Goal: Find specific page/section: Find specific page/section

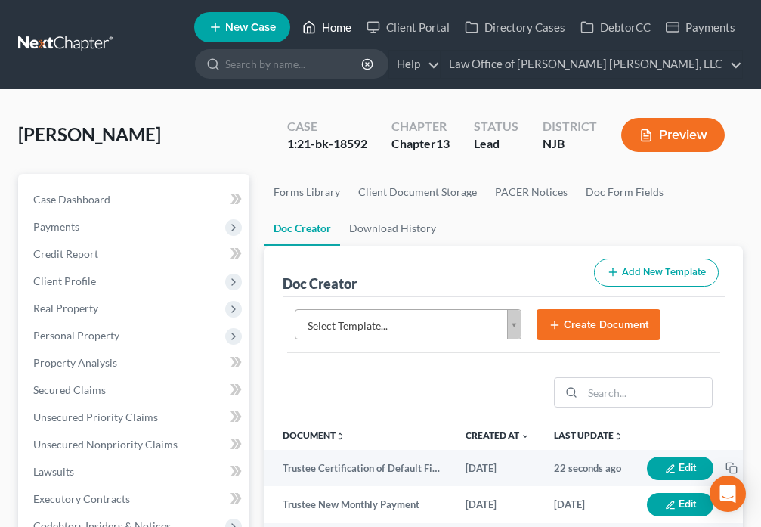
click at [324, 20] on link "Home" at bounding box center [327, 27] width 64 height 27
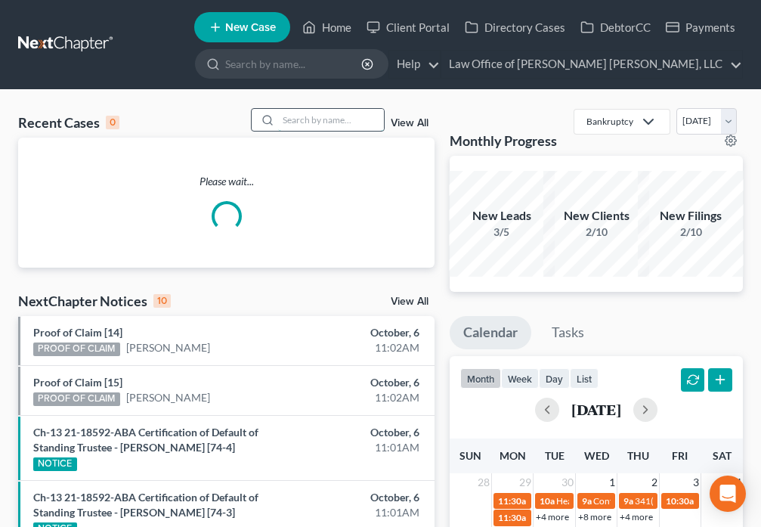
click at [289, 119] on input "search" at bounding box center [331, 120] width 106 height 22
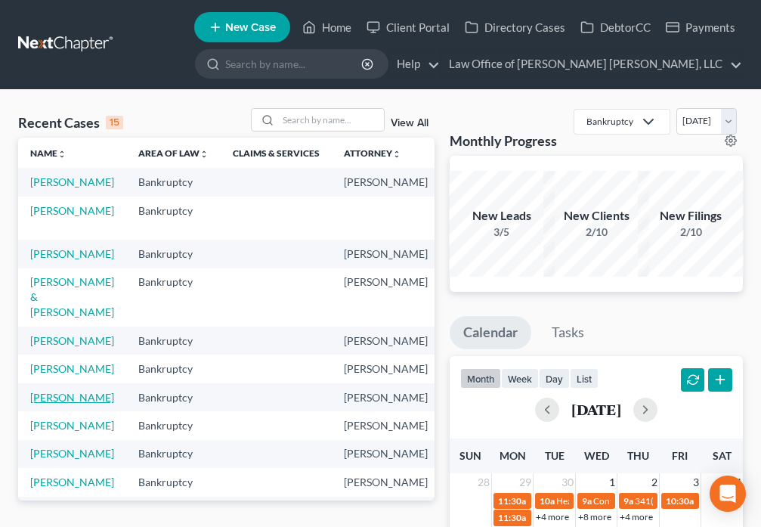
click at [48, 404] on link "[PERSON_NAME]" at bounding box center [72, 397] width 84 height 13
select select "6"
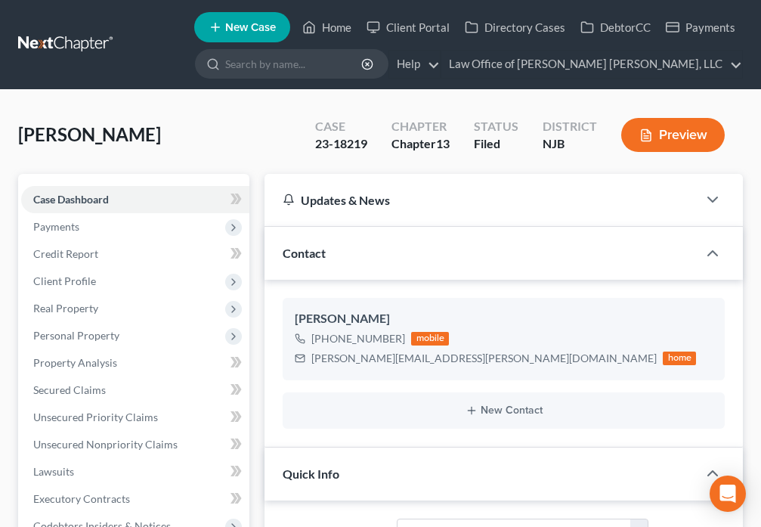
scroll to position [134, 0]
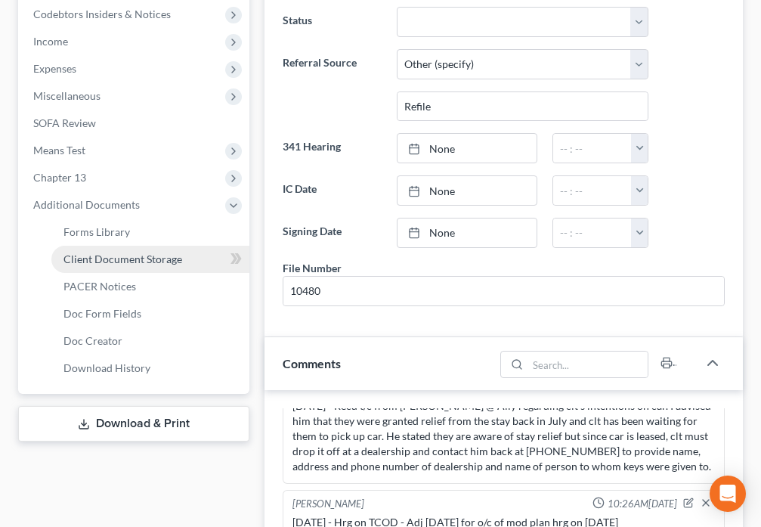
scroll to position [2881, 0]
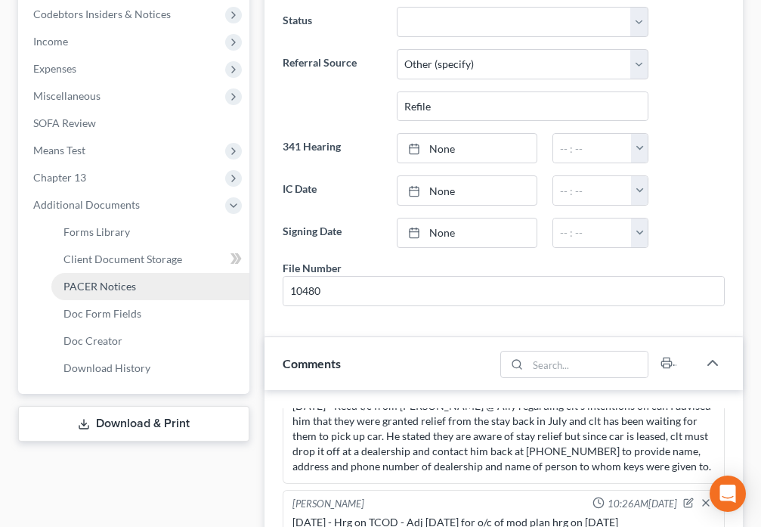
click at [94, 289] on span "PACER Notices" at bounding box center [99, 286] width 73 height 13
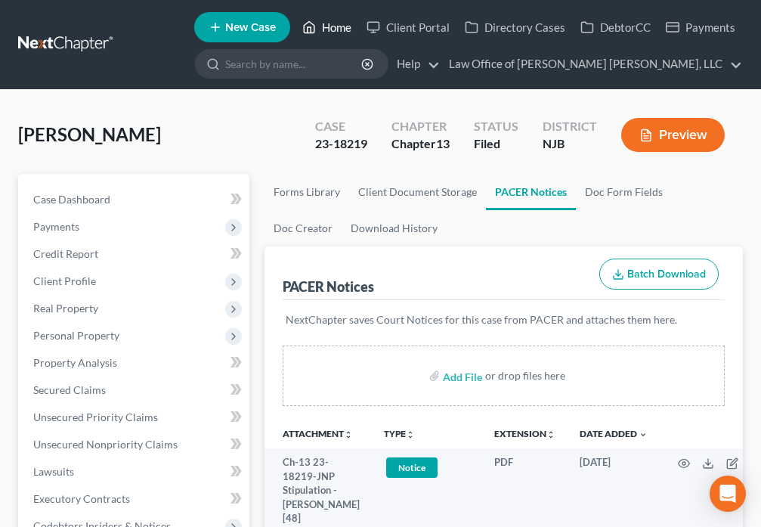
click at [306, 32] on icon at bounding box center [309, 27] width 11 height 11
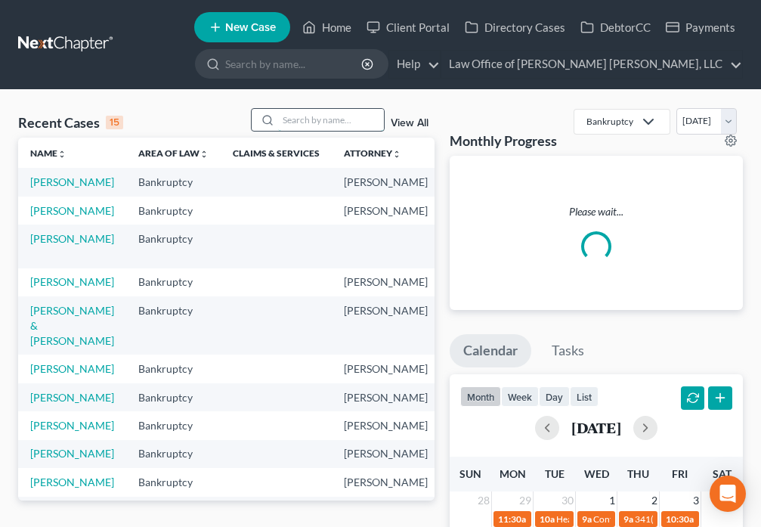
click at [295, 122] on input "search" at bounding box center [331, 120] width 106 height 22
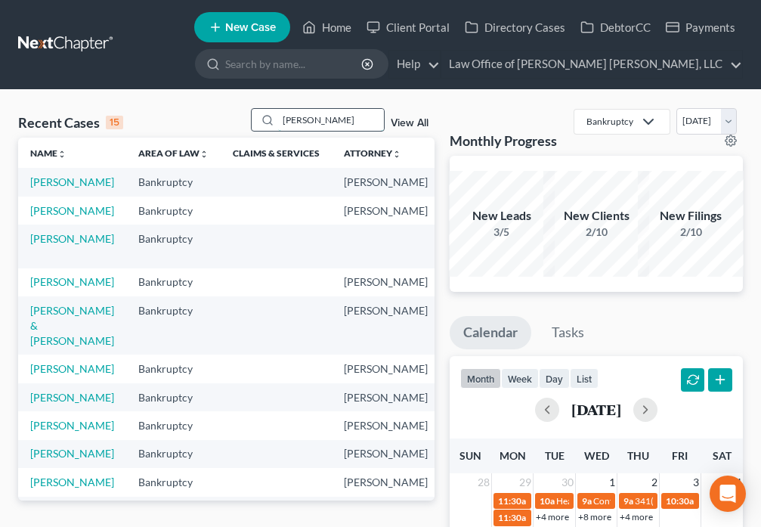
type input "[PERSON_NAME]"
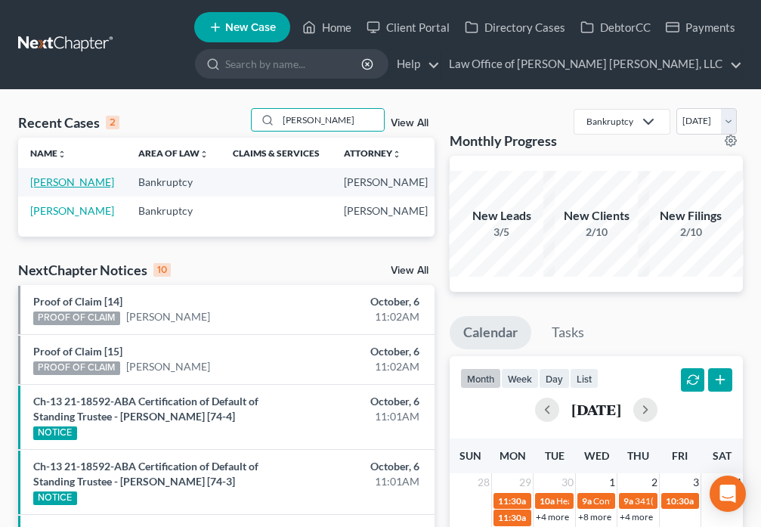
click at [43, 188] on link "[PERSON_NAME]" at bounding box center [72, 181] width 84 height 13
select select "6"
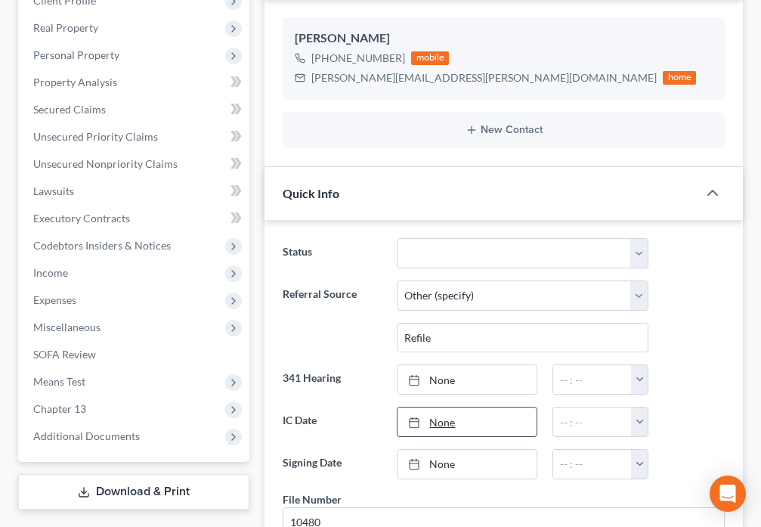
scroll to position [335, 0]
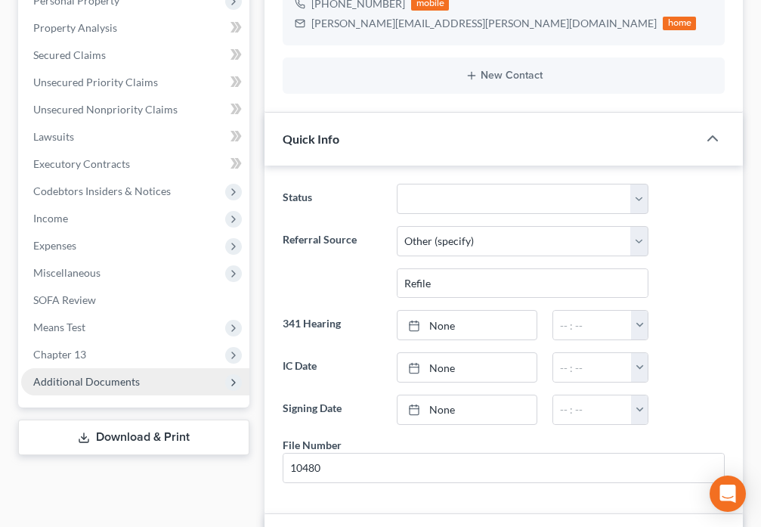
click at [145, 385] on span "Additional Documents" at bounding box center [135, 381] width 228 height 27
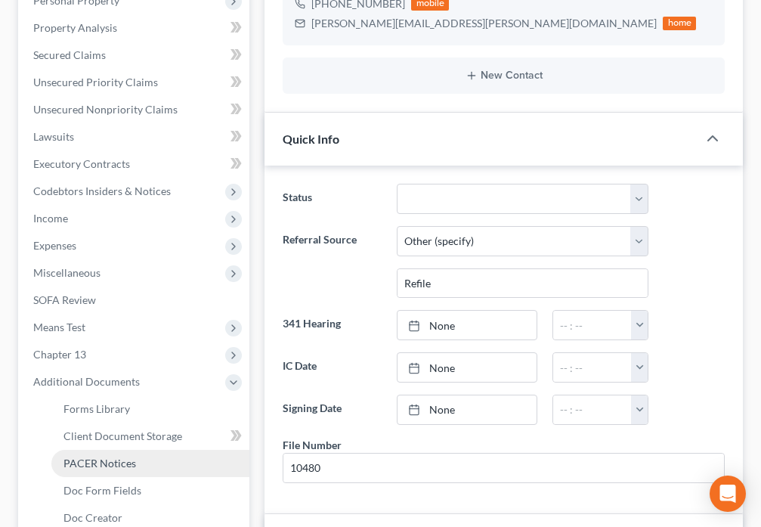
click at [131, 463] on span "PACER Notices" at bounding box center [99, 462] width 73 height 13
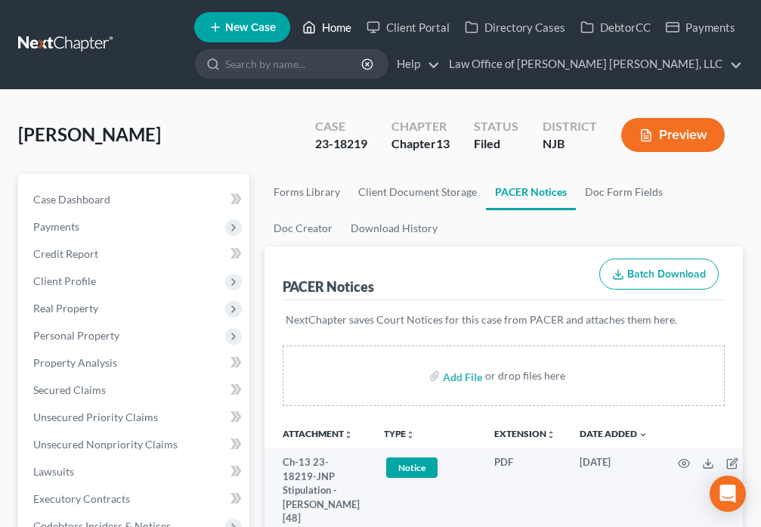
click at [320, 31] on link "Home" at bounding box center [327, 27] width 64 height 27
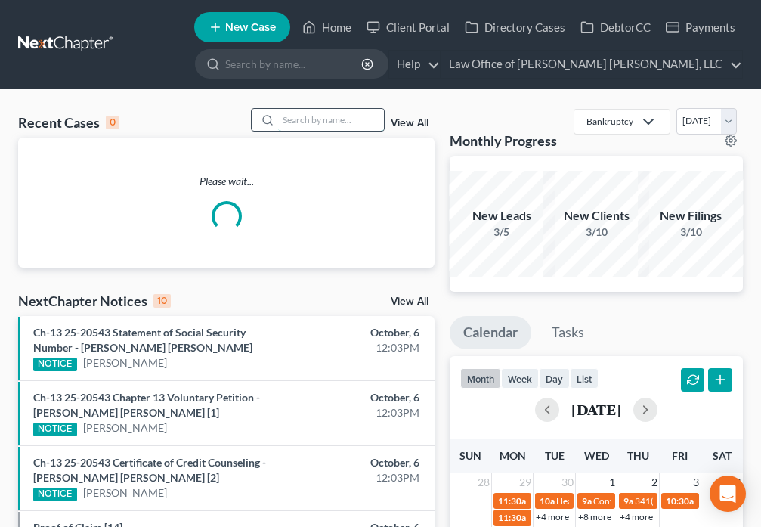
click at [299, 122] on input "search" at bounding box center [331, 120] width 106 height 22
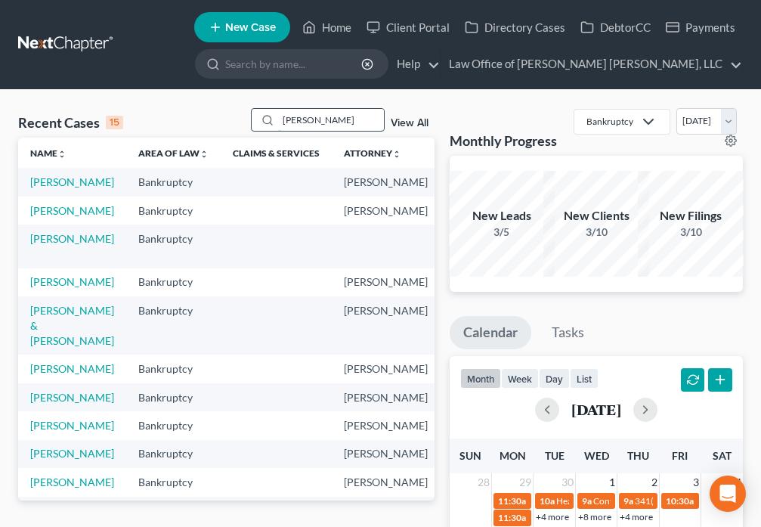
type input "[PERSON_NAME]"
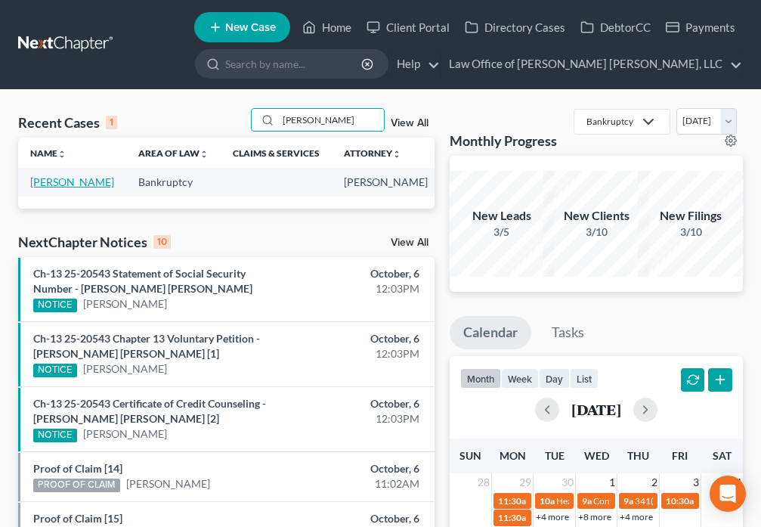
click at [39, 181] on link "[PERSON_NAME]" at bounding box center [72, 181] width 84 height 13
select select "0"
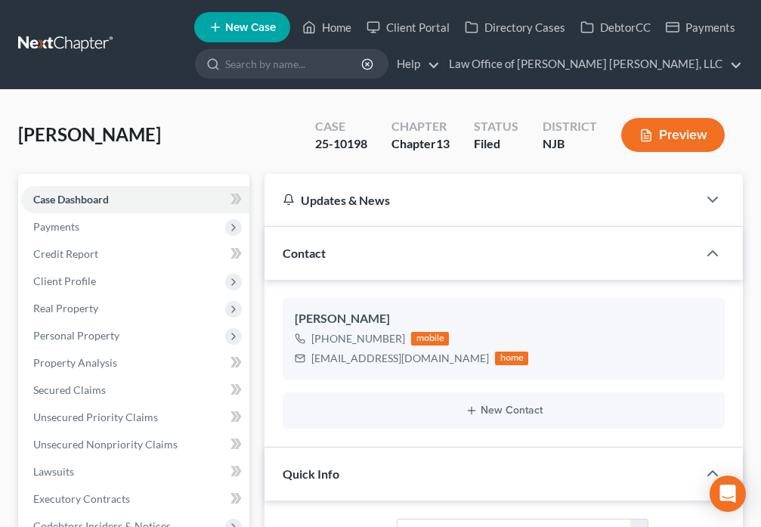
scroll to position [495, 0]
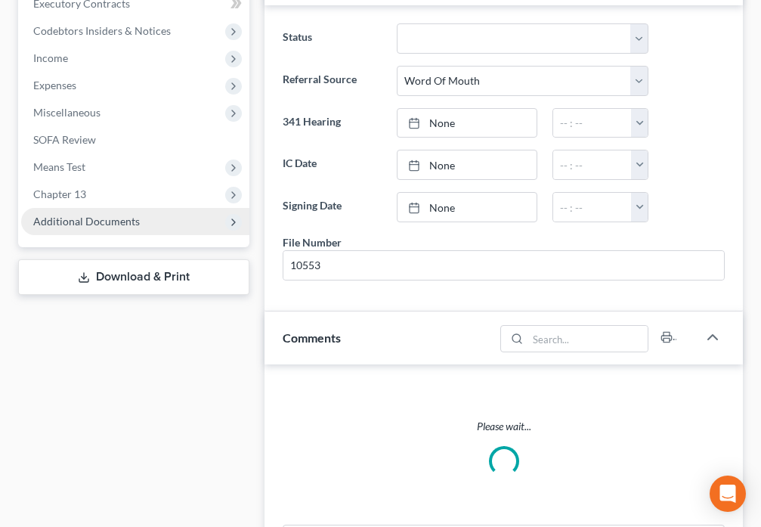
click at [92, 215] on span "Additional Documents" at bounding box center [86, 221] width 107 height 13
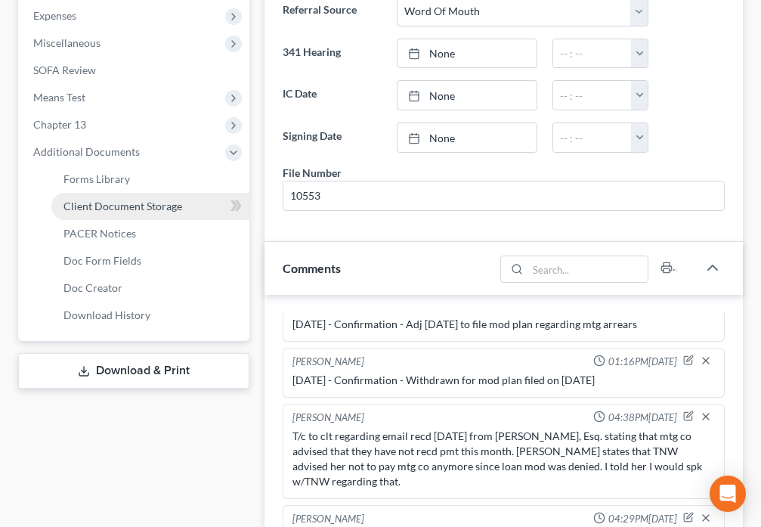
scroll to position [1381, 0]
click at [96, 210] on span "Client Document Storage" at bounding box center [122, 206] width 119 height 13
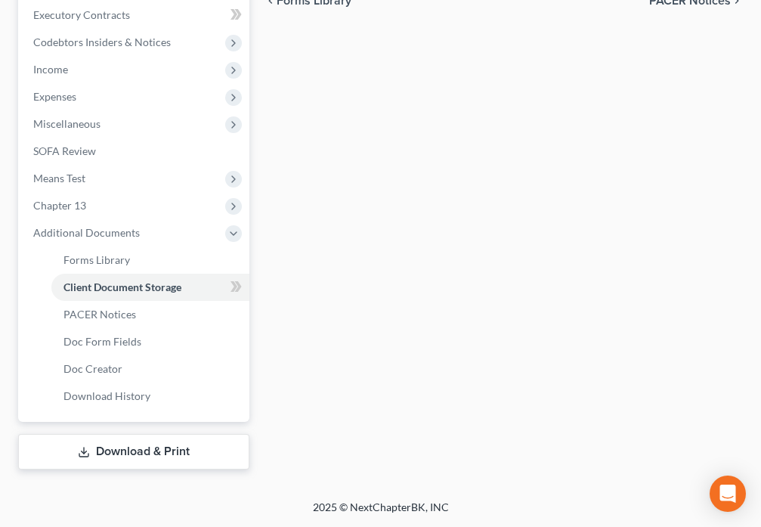
select select "9"
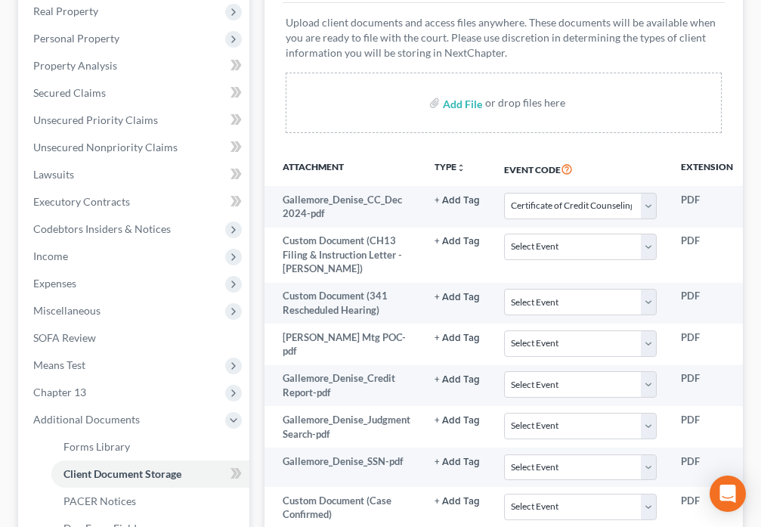
scroll to position [353, 0]
